Goal: Communication & Community: Answer question/provide support

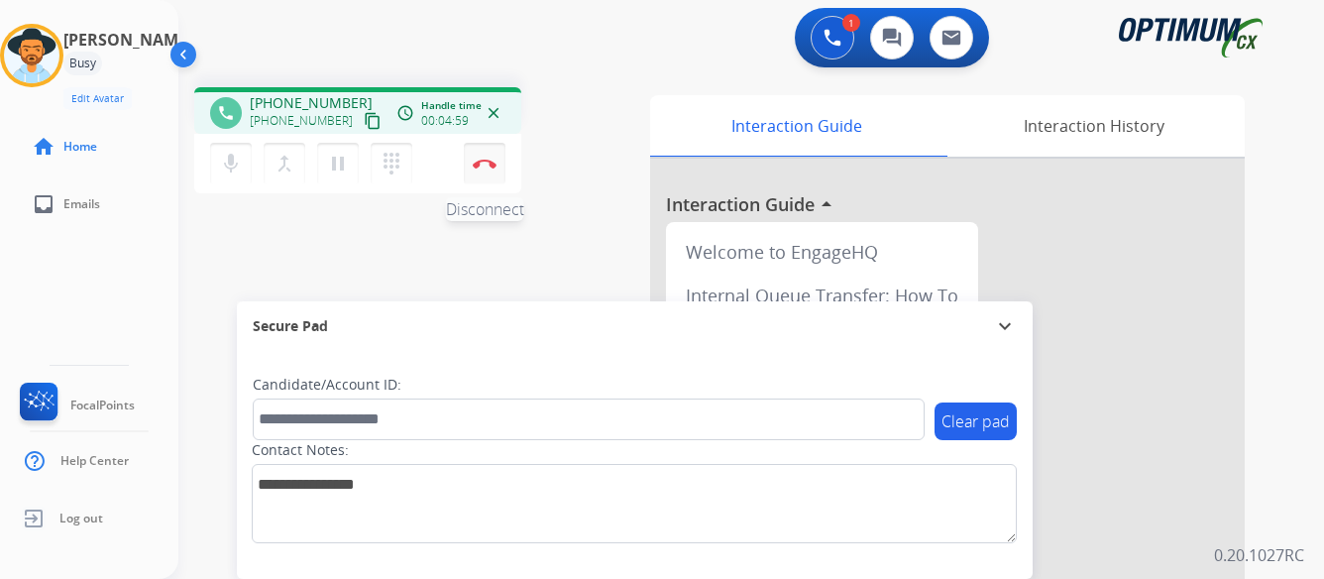
click at [482, 165] on img at bounding box center [485, 164] width 24 height 10
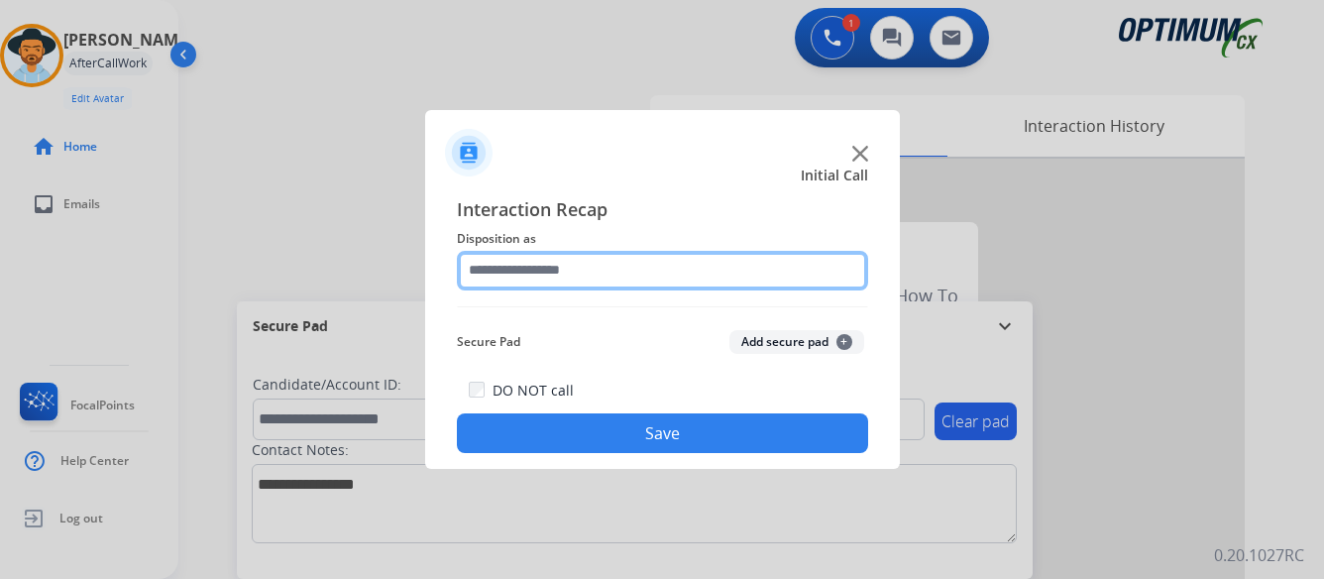
click at [644, 268] on input "text" at bounding box center [662, 271] width 411 height 40
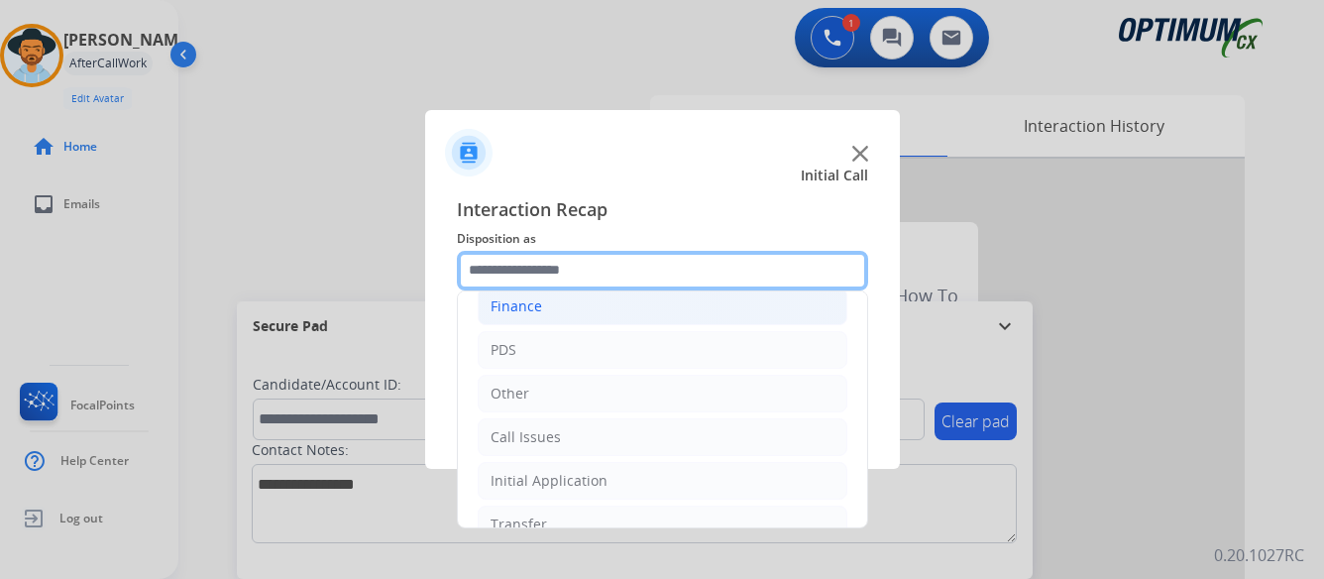
scroll to position [135, 0]
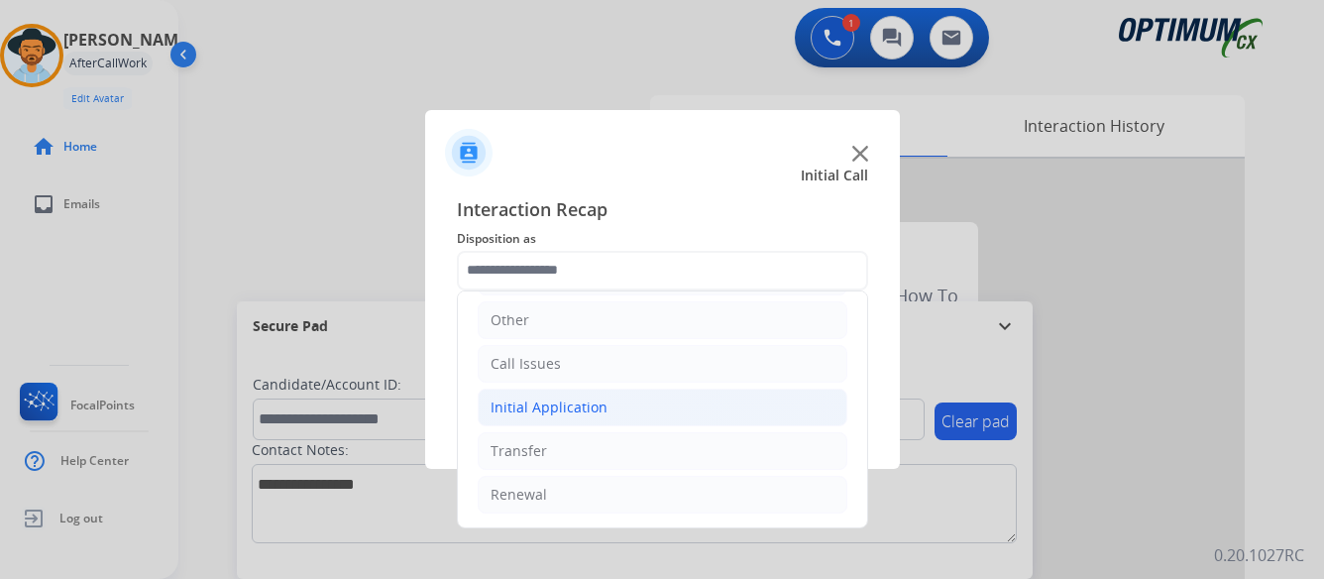
click at [592, 399] on div "Initial Application" at bounding box center [549, 407] width 117 height 20
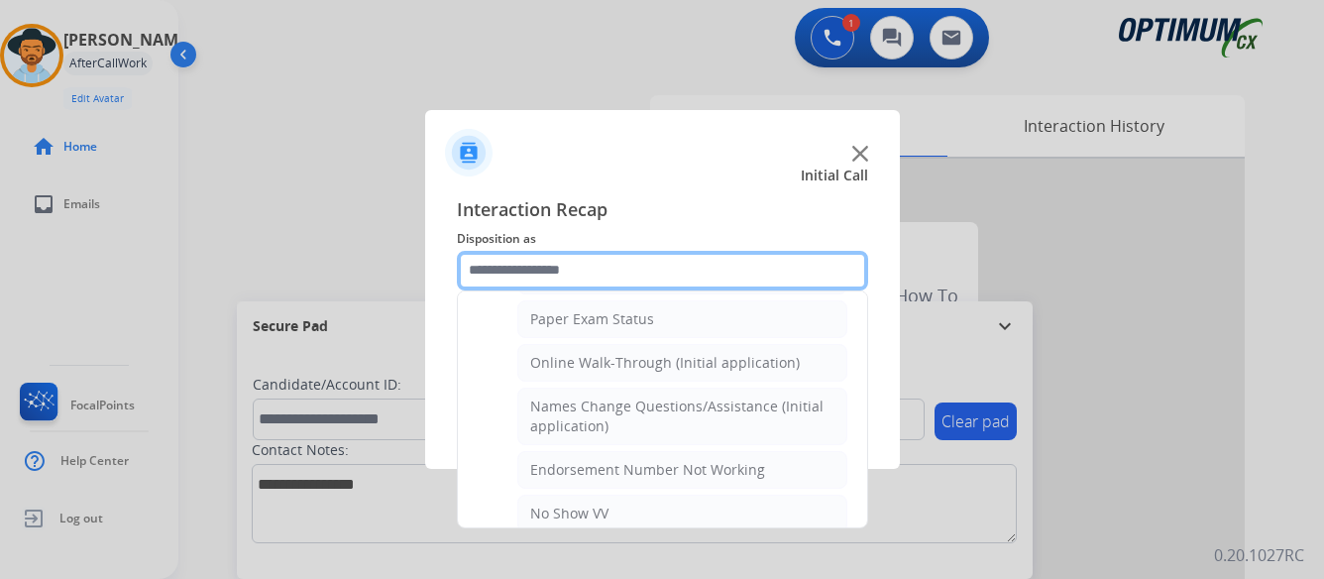
scroll to position [432, 0]
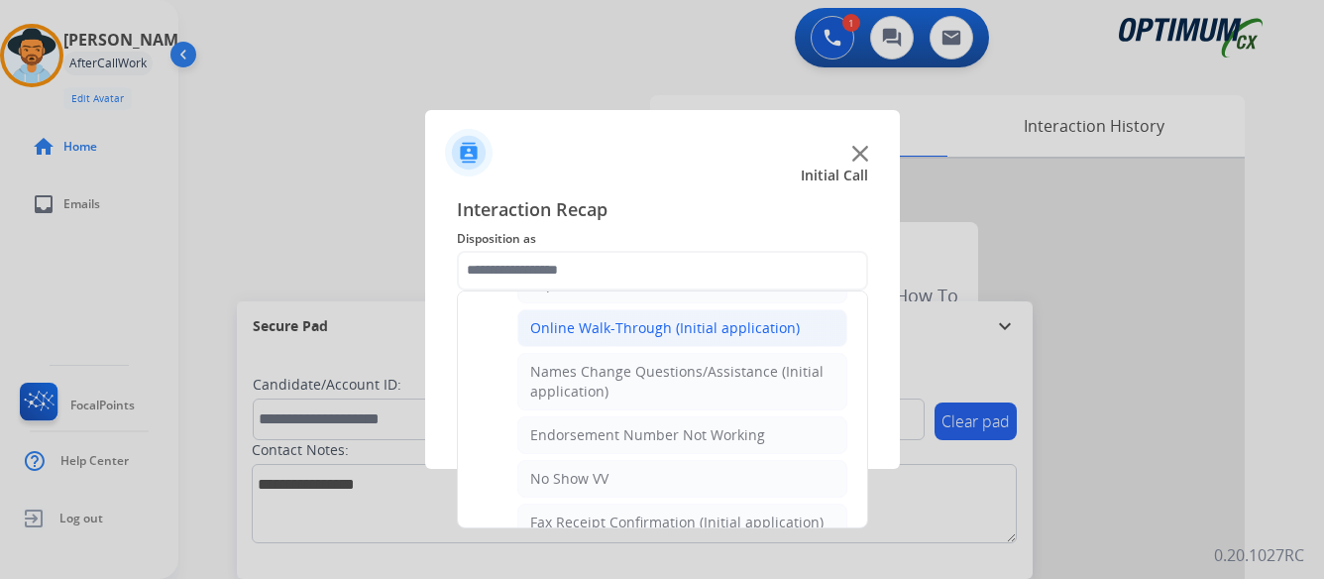
click at [639, 323] on div "Online Walk-Through (Initial application)" at bounding box center [665, 328] width 270 height 20
type input "**********"
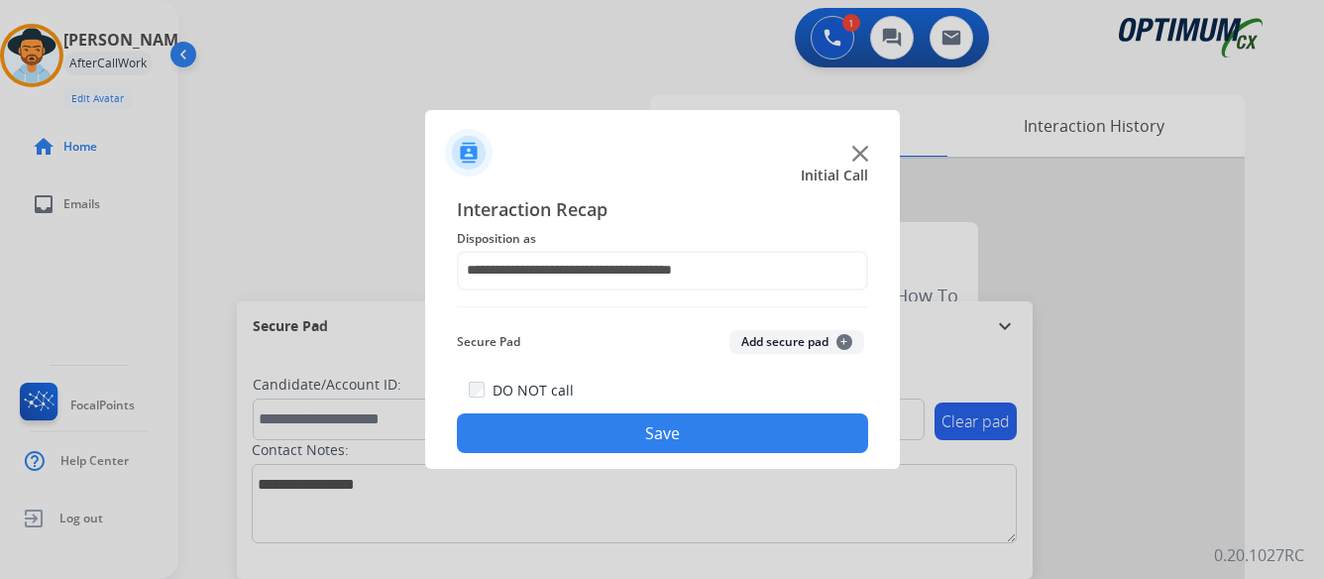
click at [674, 431] on button "Save" at bounding box center [662, 433] width 411 height 40
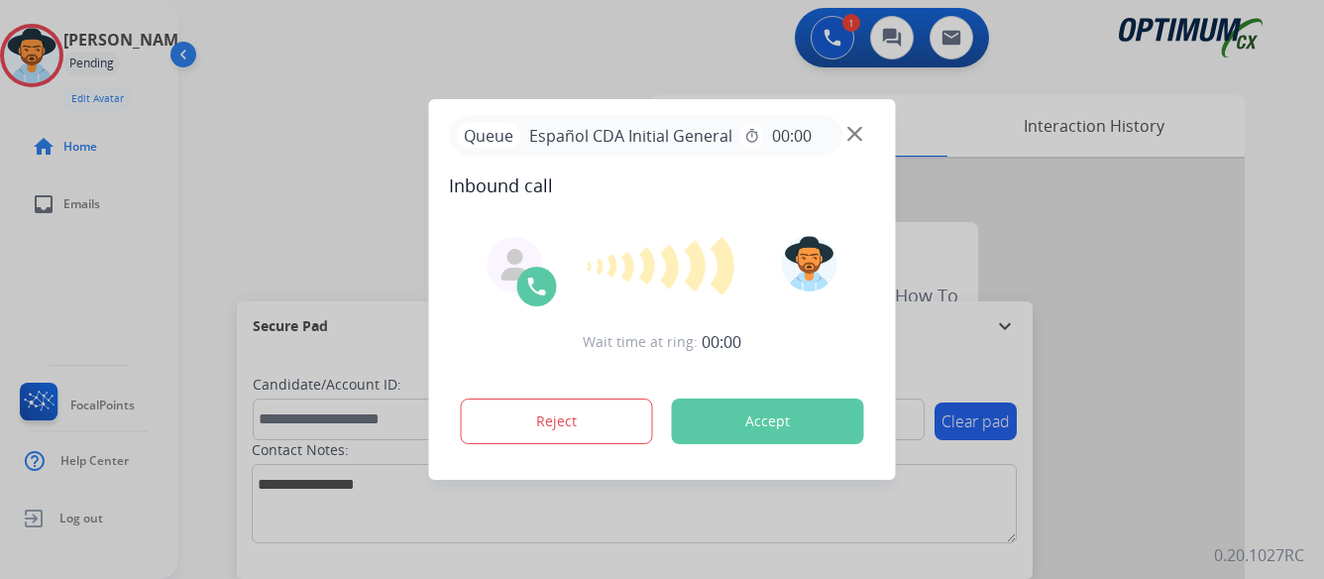
click at [745, 409] on button "Accept" at bounding box center [768, 421] width 192 height 46
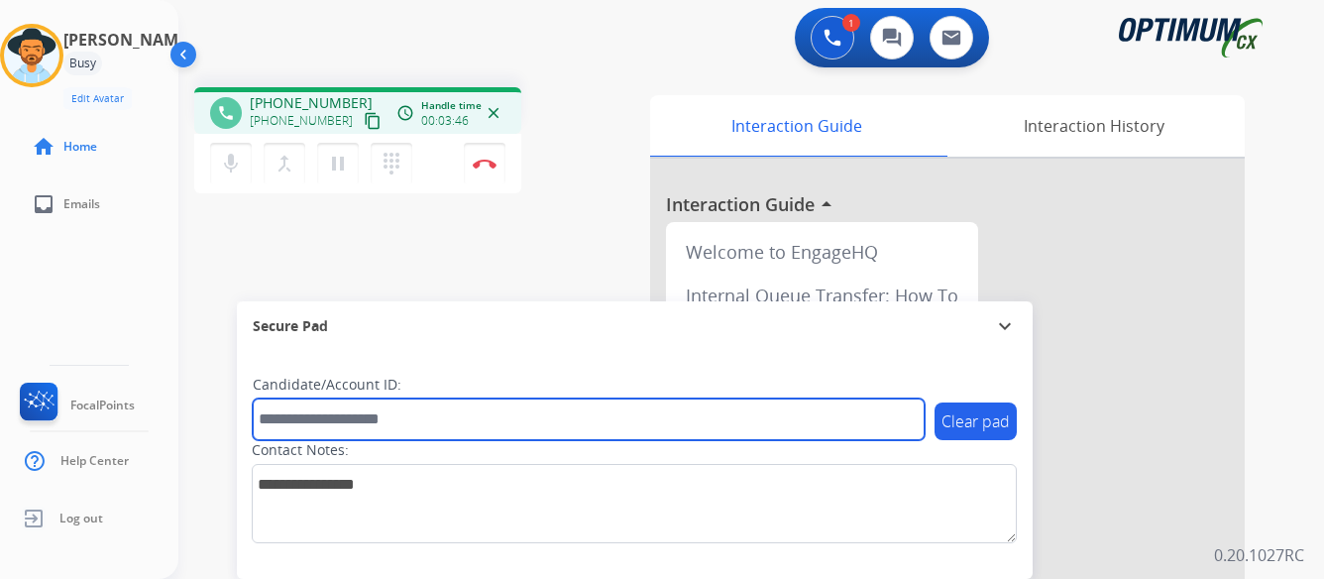
paste input "**********"
type input "*"
type input "*******"
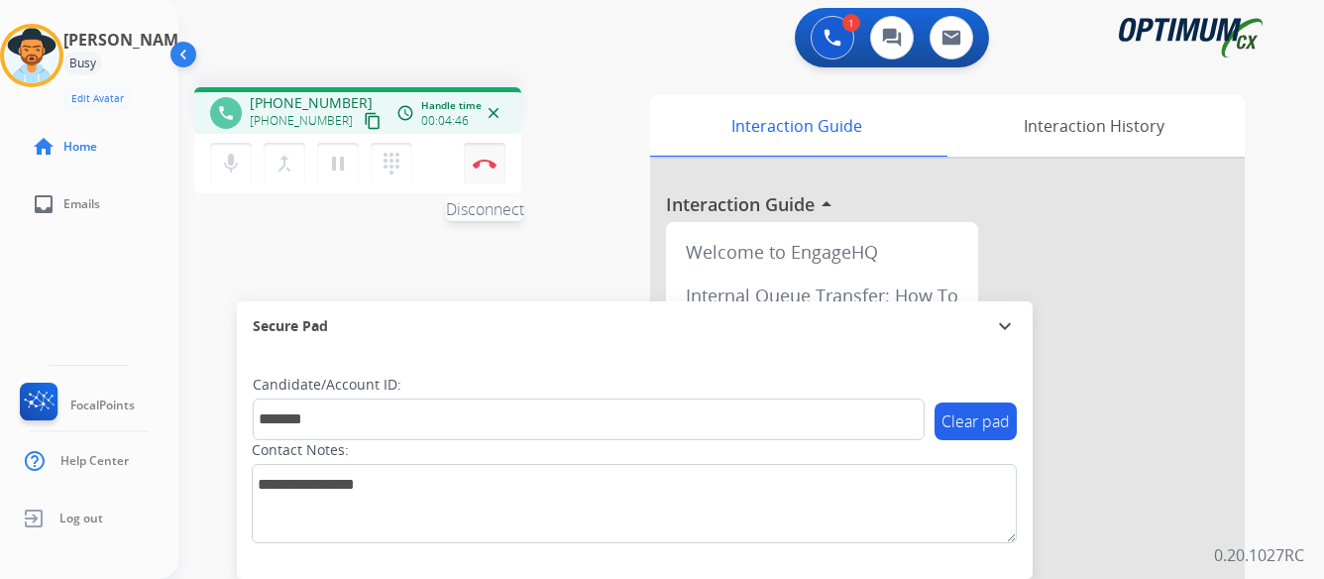
click at [483, 161] on img at bounding box center [485, 164] width 24 height 10
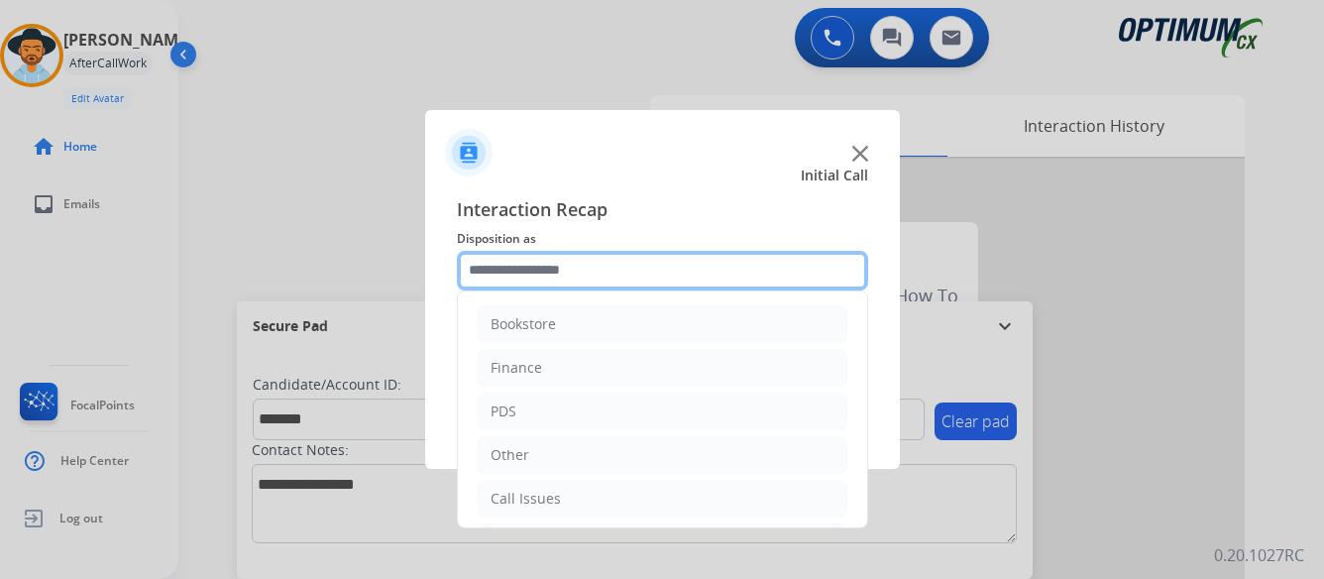
click at [621, 272] on input "text" at bounding box center [662, 271] width 411 height 40
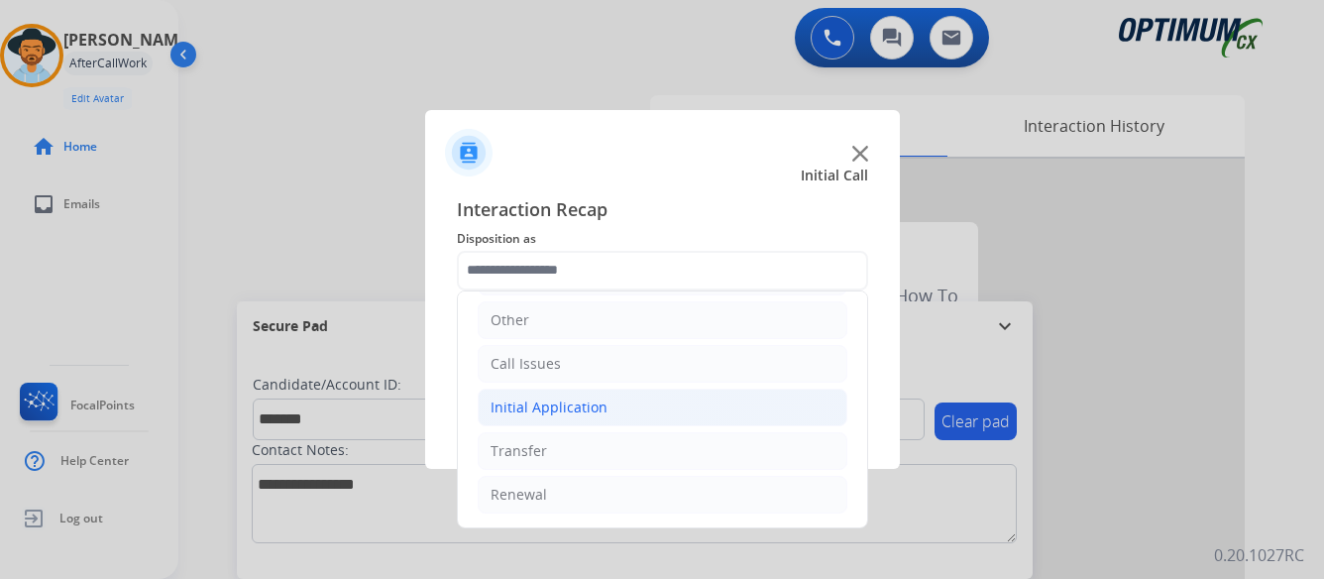
click at [562, 398] on div "Initial Application" at bounding box center [549, 407] width 117 height 20
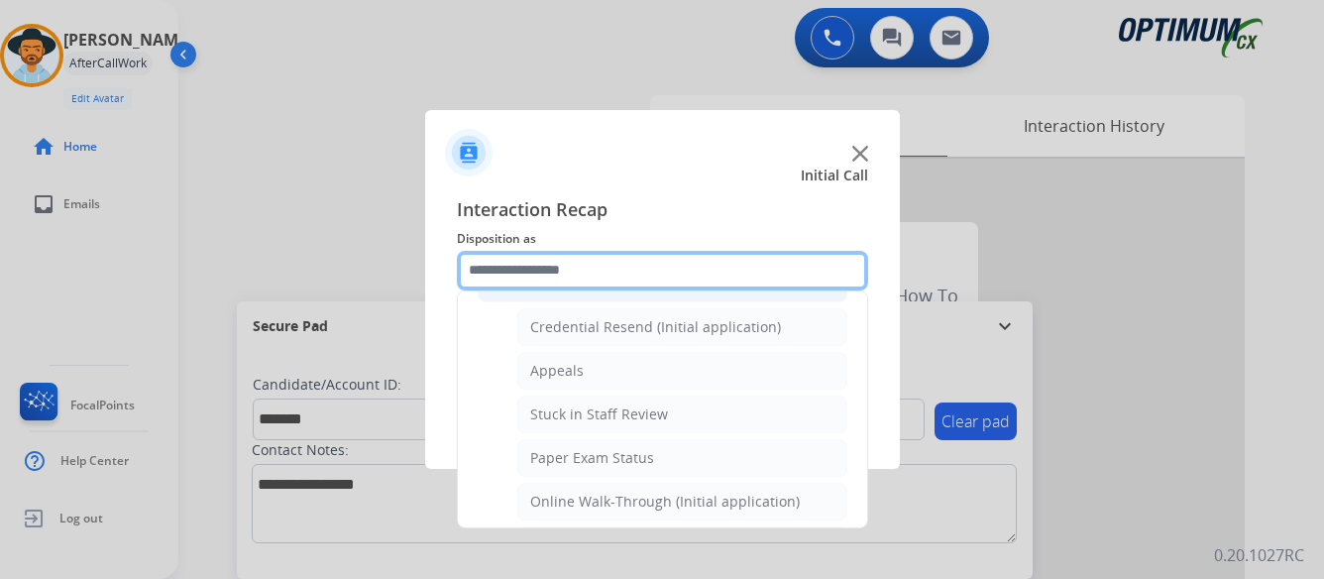
scroll to position [333, 0]
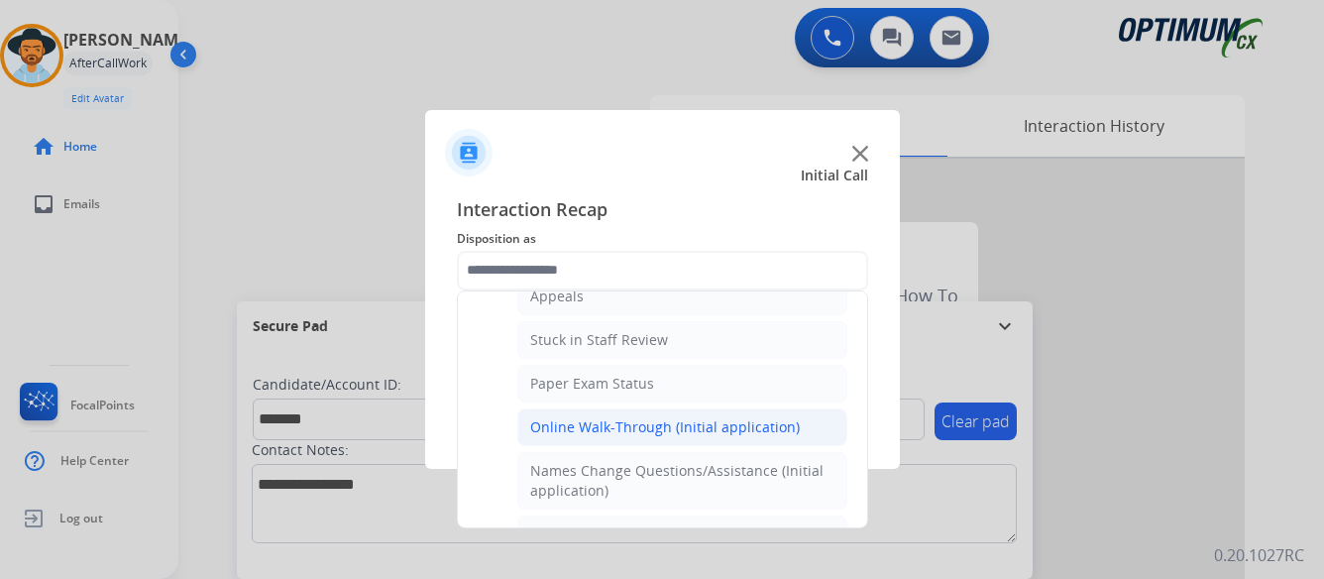
click at [582, 423] on div "Online Walk-Through (Initial application)" at bounding box center [665, 427] width 270 height 20
type input "**********"
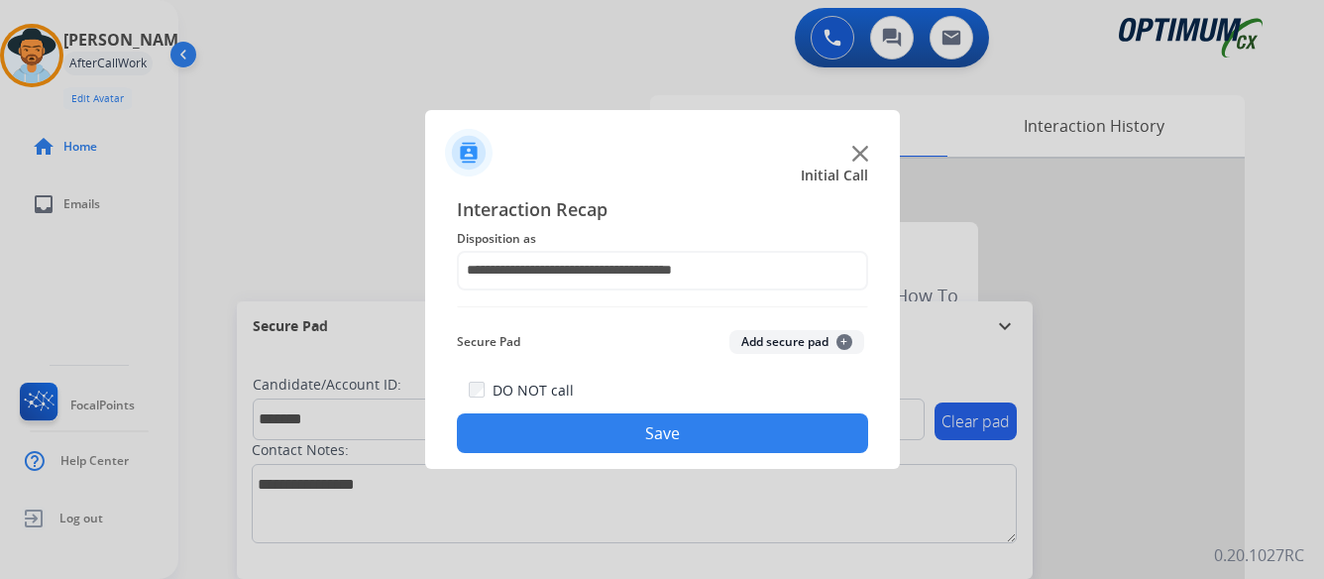
click at [728, 431] on button "Save" at bounding box center [662, 433] width 411 height 40
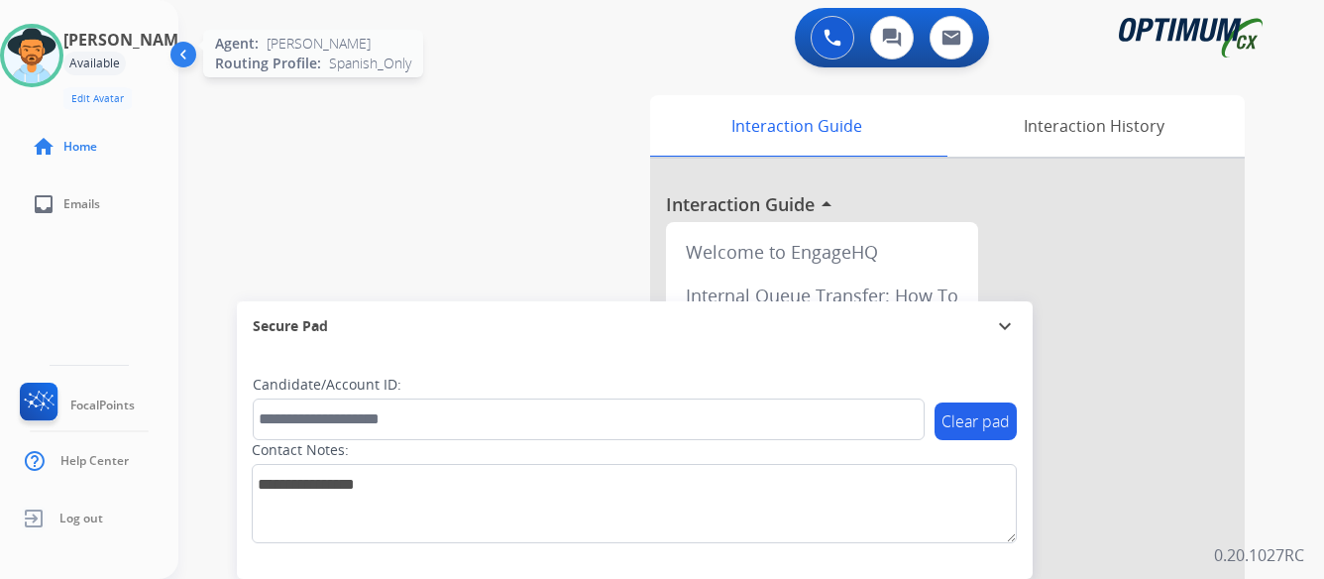
click at [48, 62] on img at bounding box center [32, 56] width 56 height 56
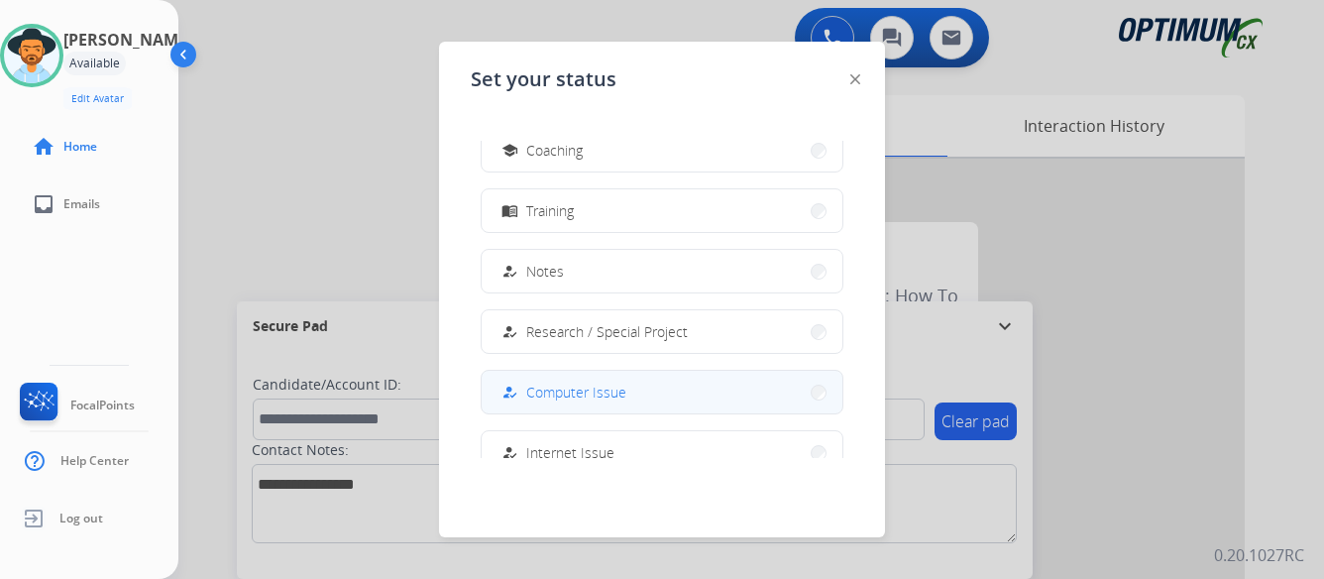
scroll to position [495, 0]
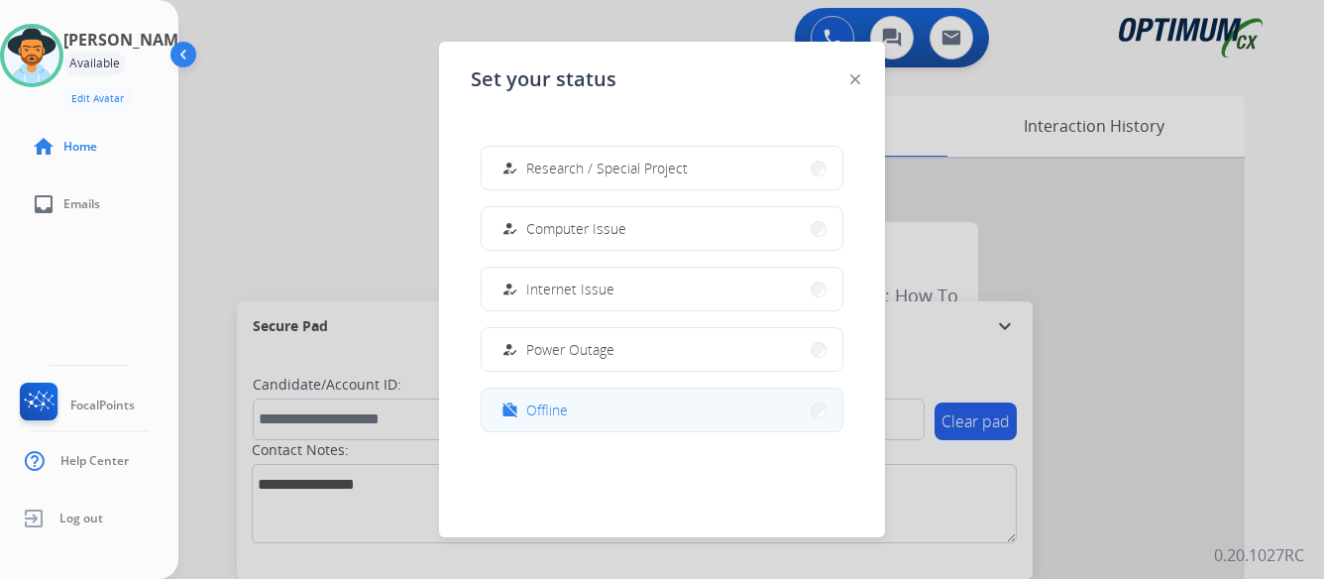
click at [679, 402] on button "work_off Offline" at bounding box center [662, 410] width 361 height 43
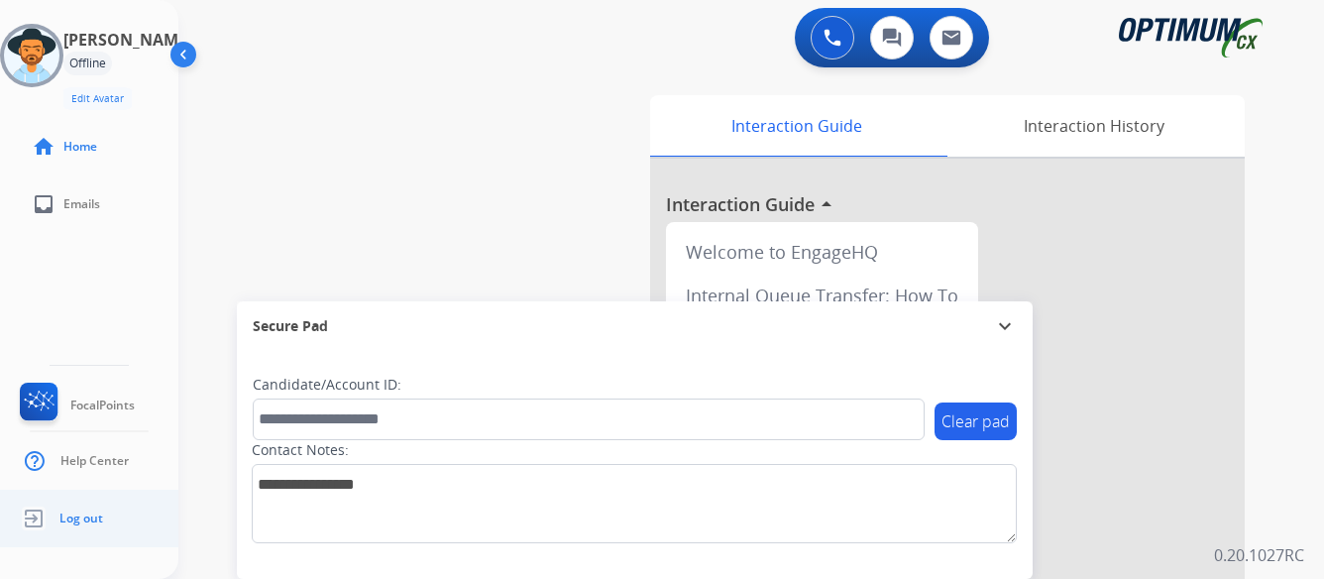
click at [67, 507] on link "Log out" at bounding box center [59, 519] width 87 height 38
